Goal: Book appointment/travel/reservation

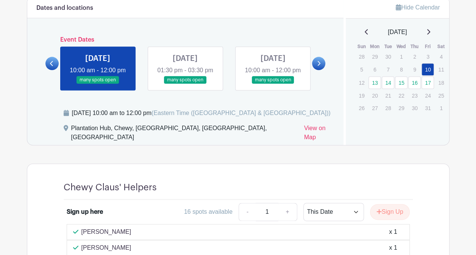
scroll to position [424, 0]
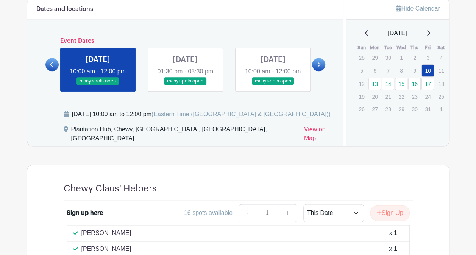
click at [185, 85] on link at bounding box center [185, 85] width 0 height 0
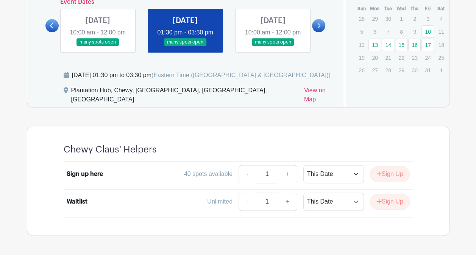
scroll to position [453, 0]
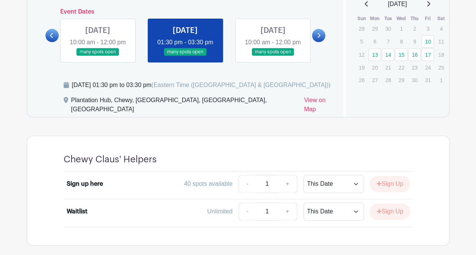
click at [272, 56] on link at bounding box center [272, 56] width 0 height 0
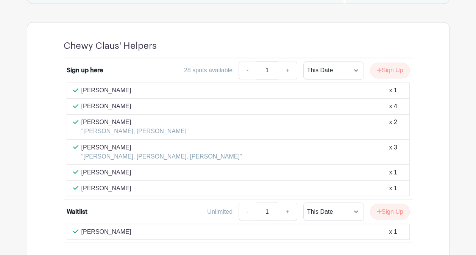
scroll to position [453, 0]
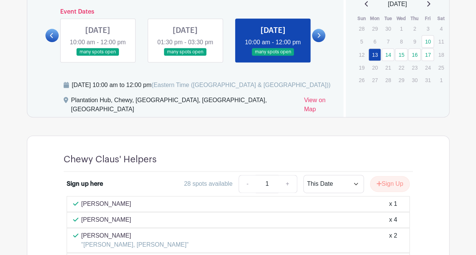
click at [323, 37] on link at bounding box center [318, 35] width 13 height 13
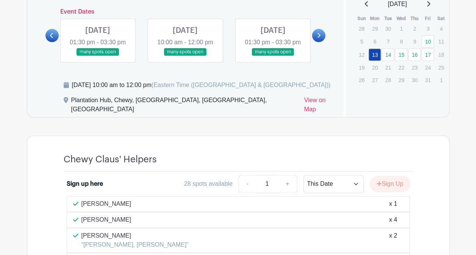
click at [98, 56] on link at bounding box center [98, 56] width 0 height 0
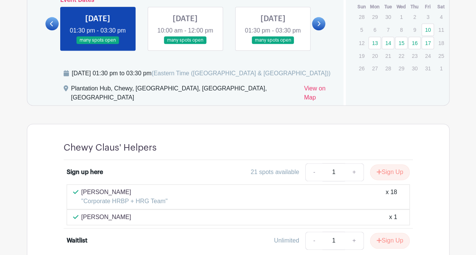
scroll to position [453, 0]
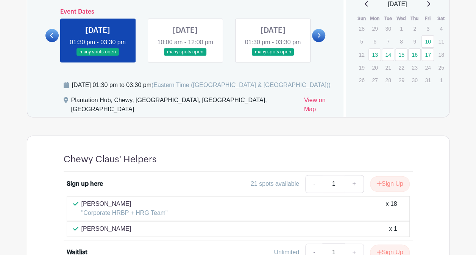
click at [185, 56] on link at bounding box center [185, 56] width 0 height 0
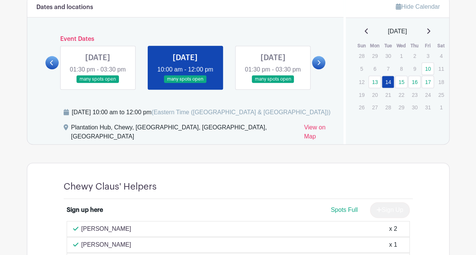
scroll to position [415, 0]
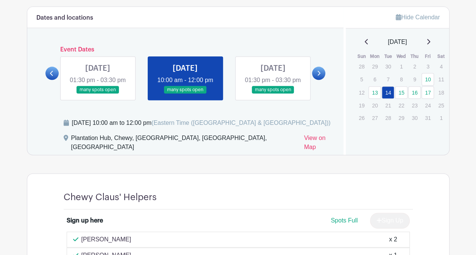
click at [272, 94] on link at bounding box center [272, 94] width 0 height 0
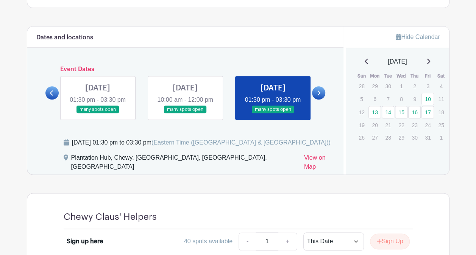
scroll to position [380, 0]
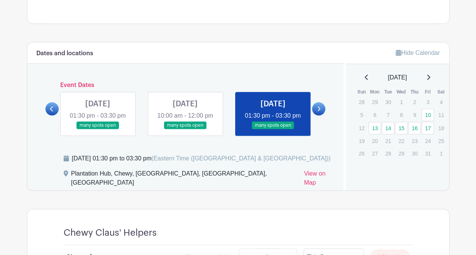
click at [321, 113] on link at bounding box center [318, 108] width 13 height 13
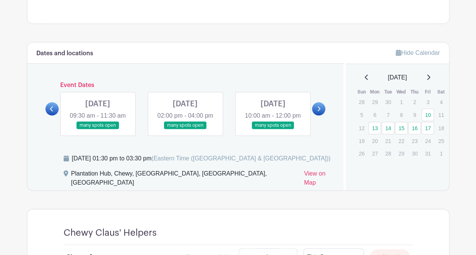
click at [98, 129] on link at bounding box center [98, 129] width 0 height 0
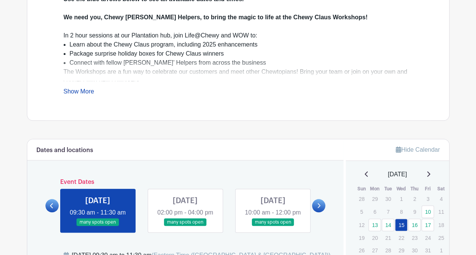
scroll to position [342, 0]
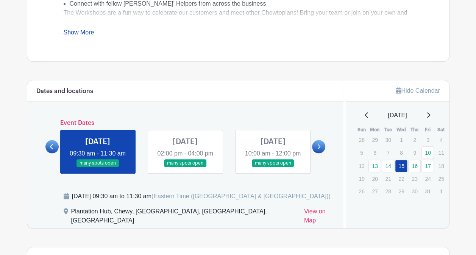
click at [185, 167] on link at bounding box center [185, 167] width 0 height 0
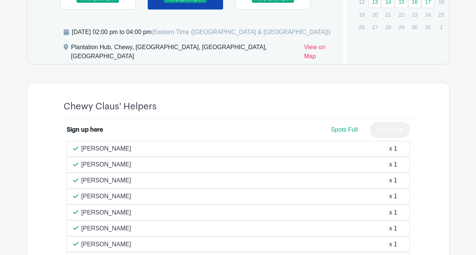
scroll to position [456, 0]
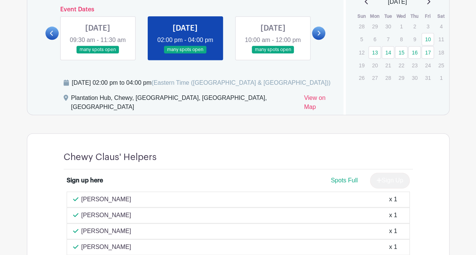
click at [272, 54] on link at bounding box center [272, 54] width 0 height 0
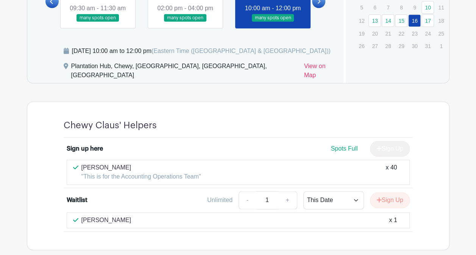
scroll to position [415, 0]
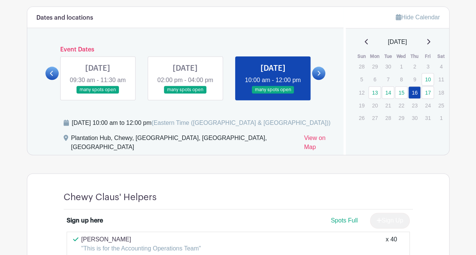
click at [318, 76] on icon at bounding box center [318, 73] width 3 height 6
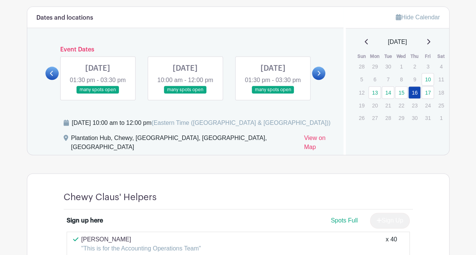
click at [98, 94] on link at bounding box center [98, 94] width 0 height 0
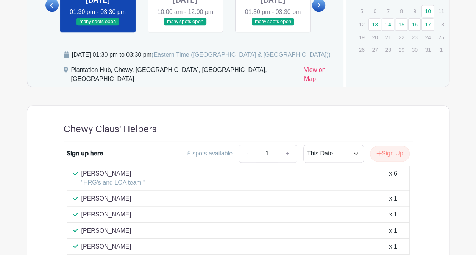
scroll to position [453, 0]
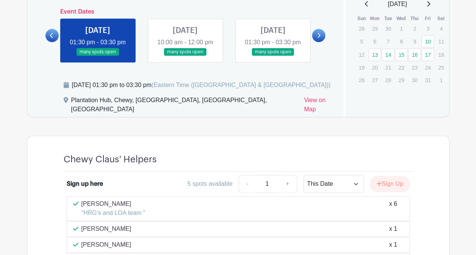
click at [185, 56] on link at bounding box center [185, 56] width 0 height 0
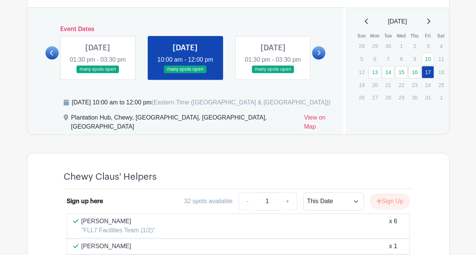
scroll to position [434, 0]
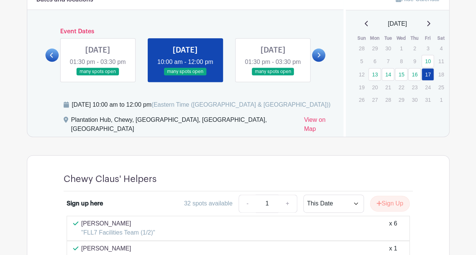
click at [272, 76] on link at bounding box center [272, 76] width 0 height 0
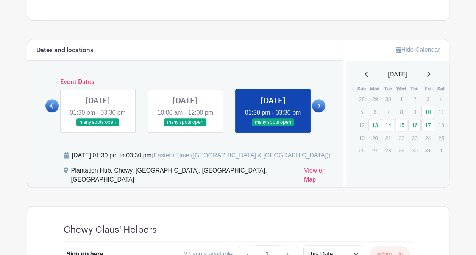
scroll to position [358, 0]
